Goal: Task Accomplishment & Management: Manage account settings

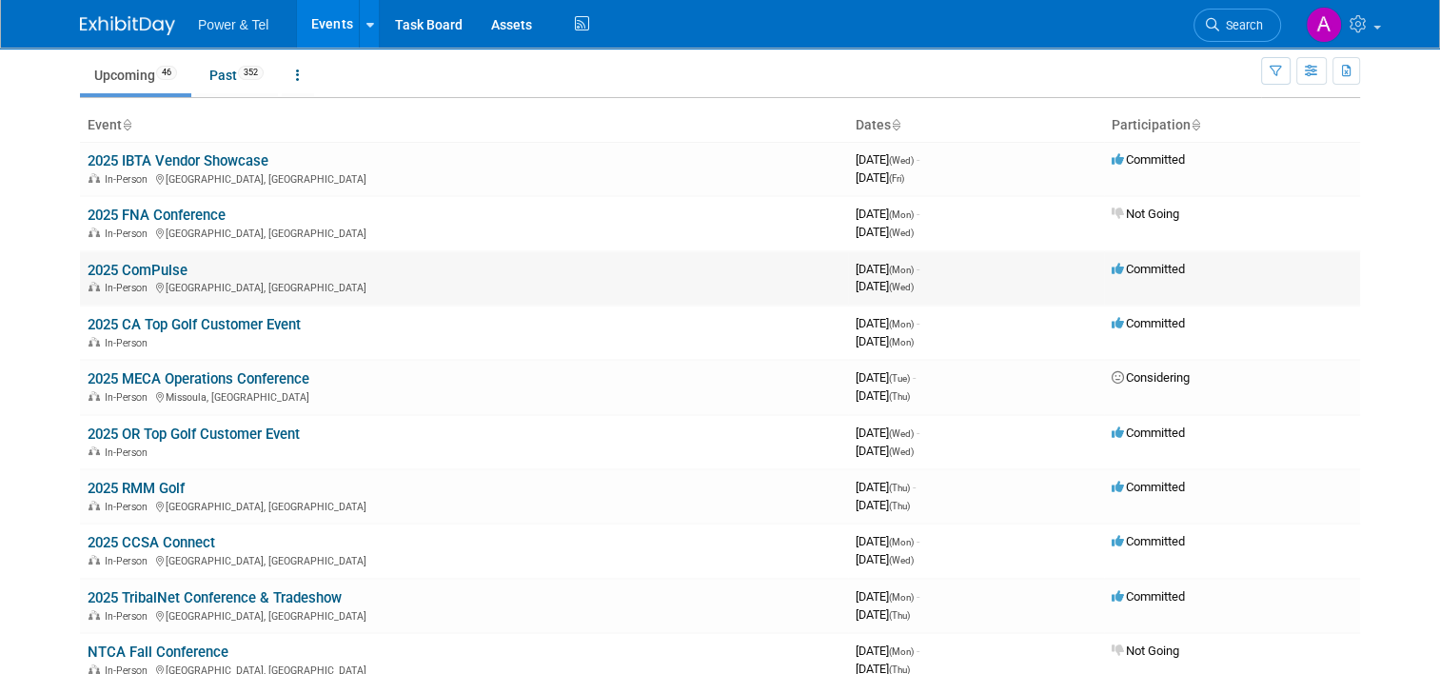
scroll to position [76, 0]
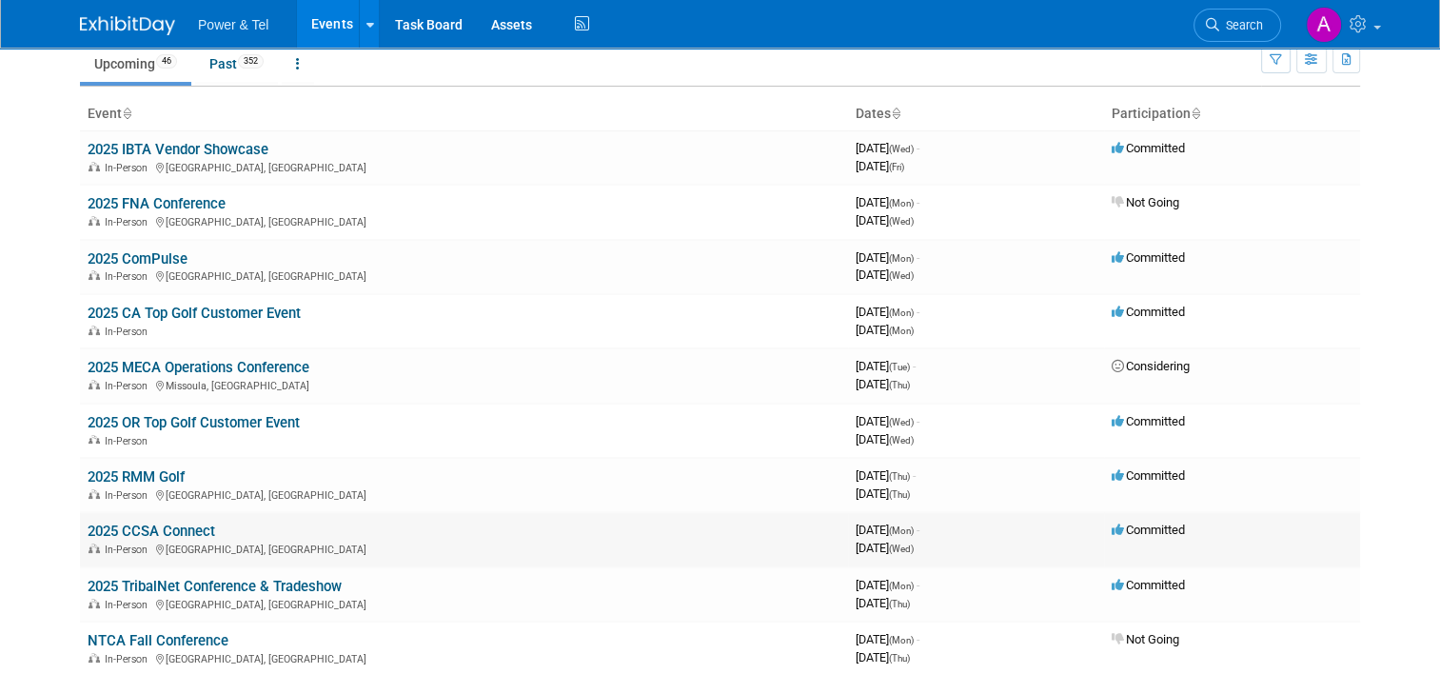
click at [171, 524] on link "2025 CCSA Connect" at bounding box center [152, 530] width 128 height 17
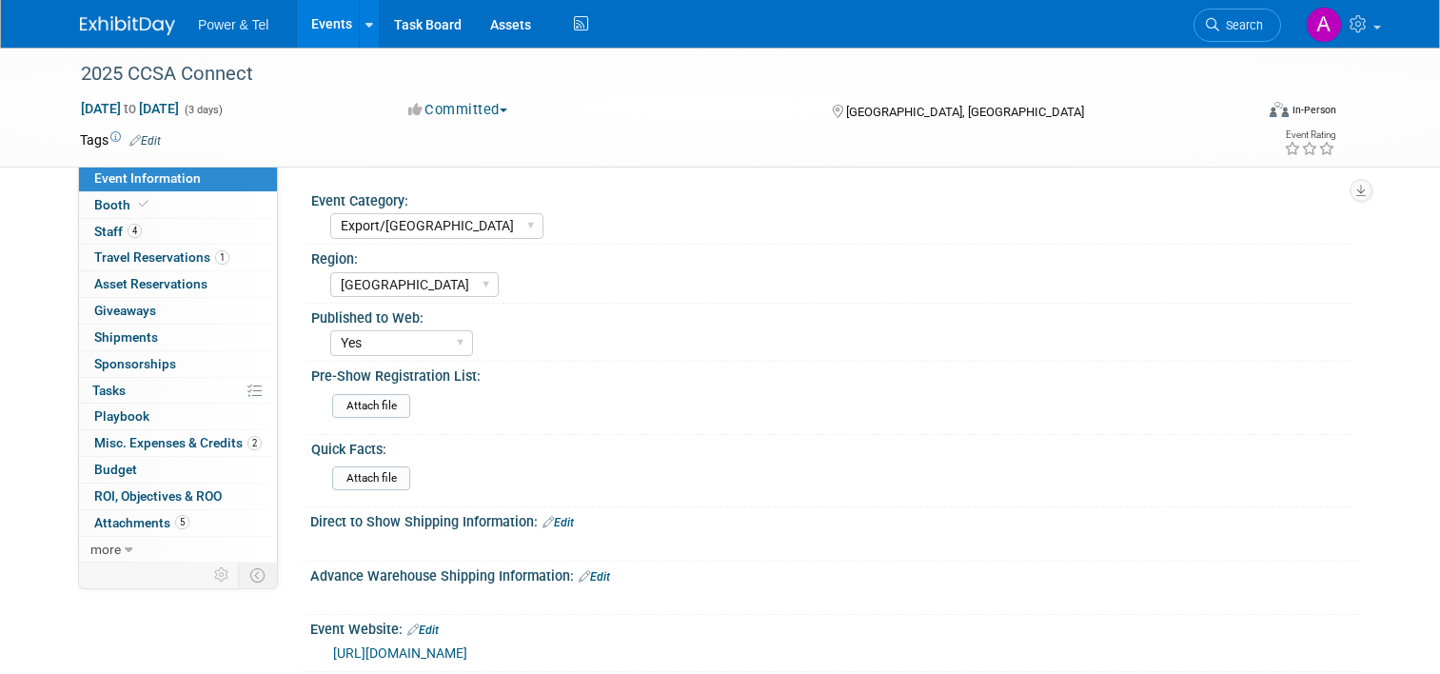
select select "Export/[GEOGRAPHIC_DATA]"
select select "[GEOGRAPHIC_DATA]"
select select "Yes"
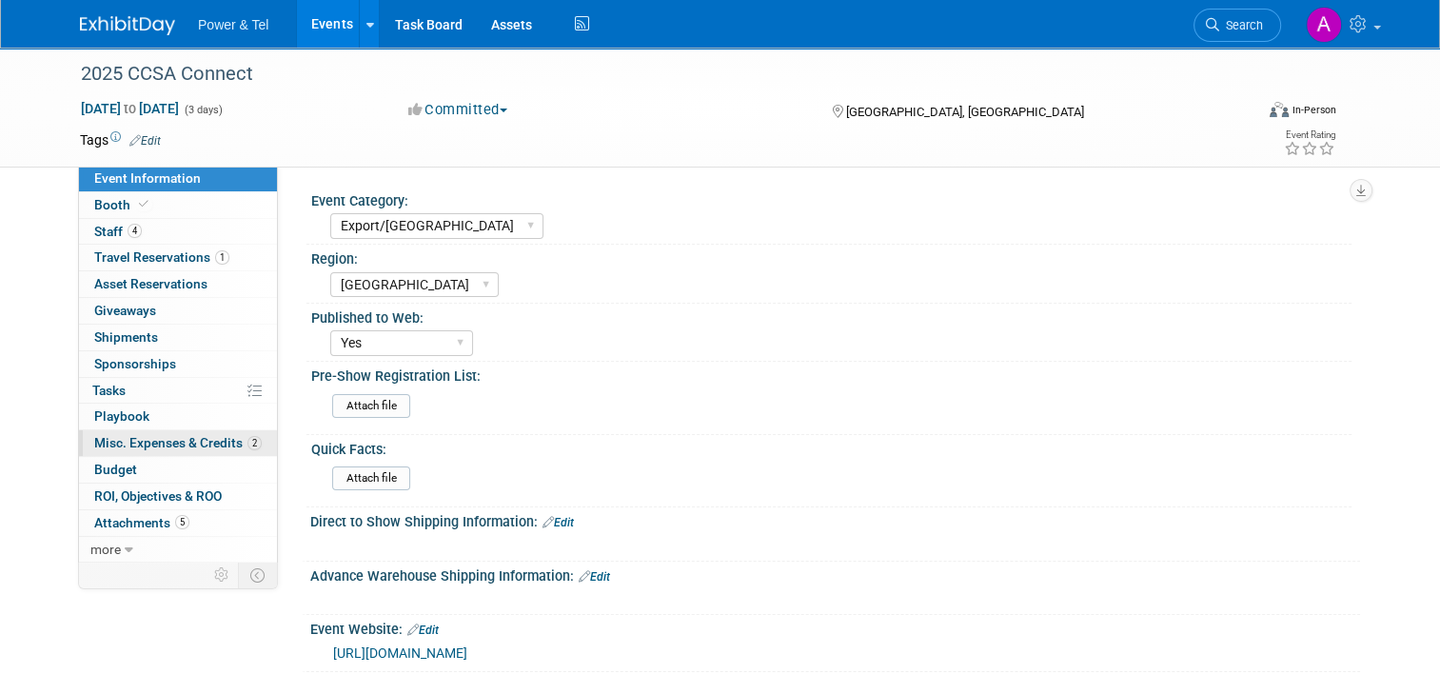
click at [165, 445] on span "Misc. Expenses & Credits 2" at bounding box center [178, 442] width 168 height 15
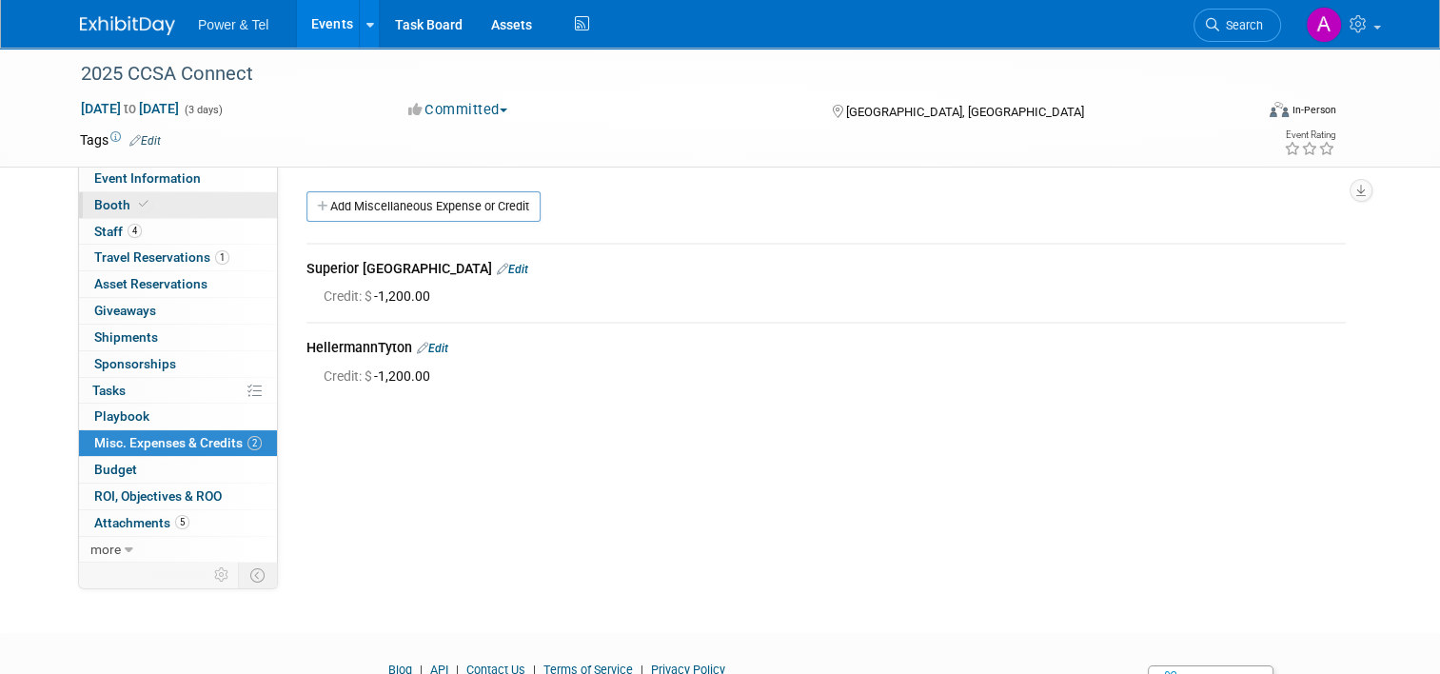
click at [186, 199] on link "Booth" at bounding box center [178, 205] width 198 height 26
